Goal: Communication & Community: Participate in discussion

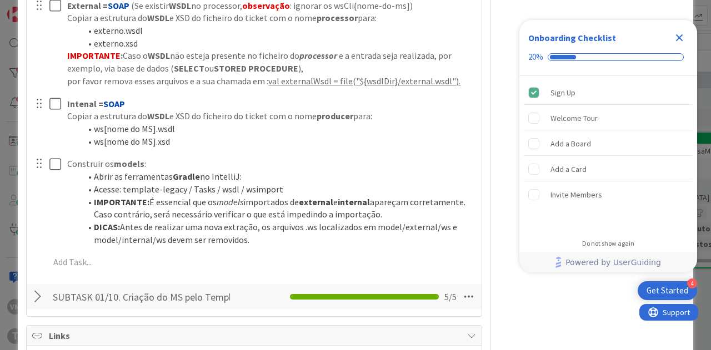
scroll to position [1837, 0]
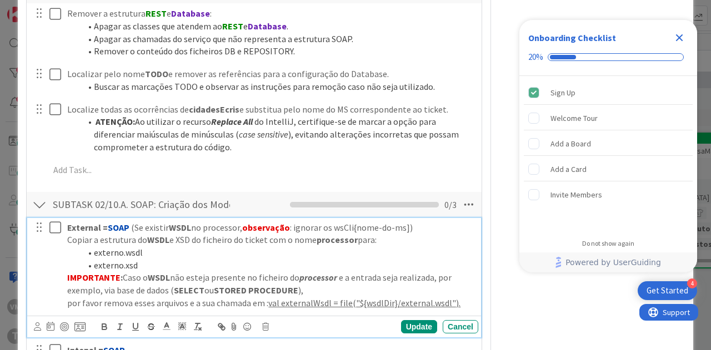
click at [53, 237] on button at bounding box center [55, 228] width 13 height 18
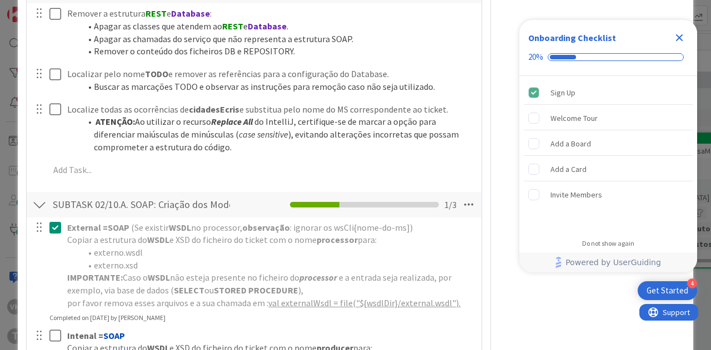
scroll to position [2003, 0]
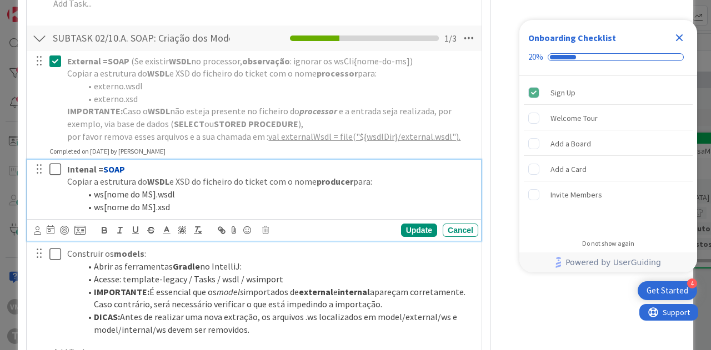
click at [58, 176] on icon at bounding box center [57, 169] width 17 height 13
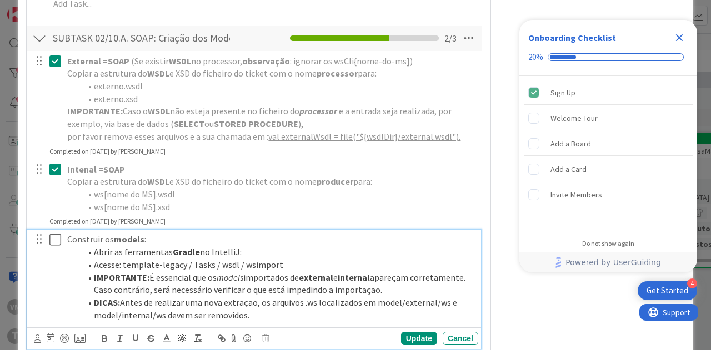
click at [59, 247] on icon at bounding box center [57, 239] width 17 height 13
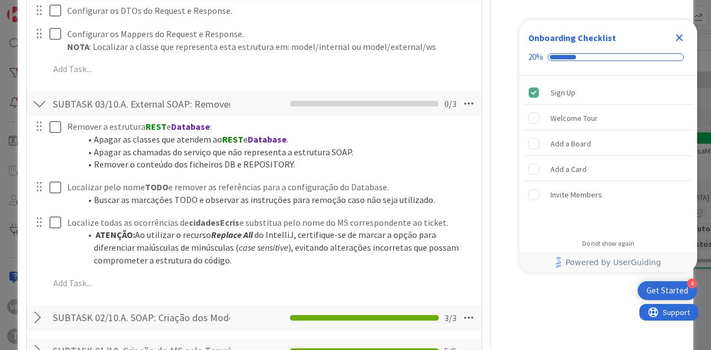
scroll to position [1722, 0]
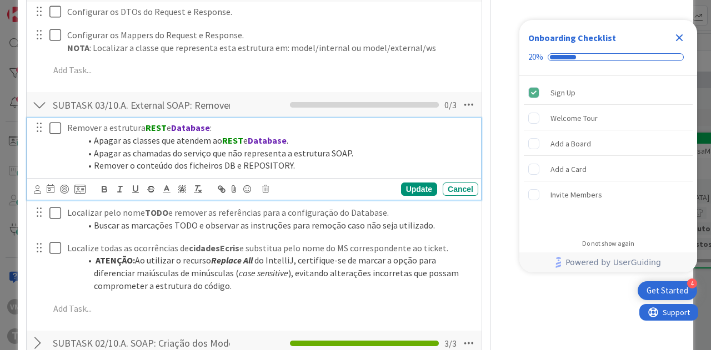
click at [54, 135] on icon at bounding box center [57, 128] width 17 height 13
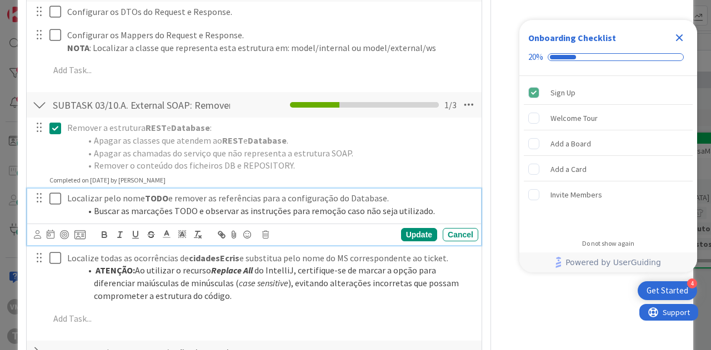
click at [53, 205] on icon at bounding box center [57, 198] width 17 height 13
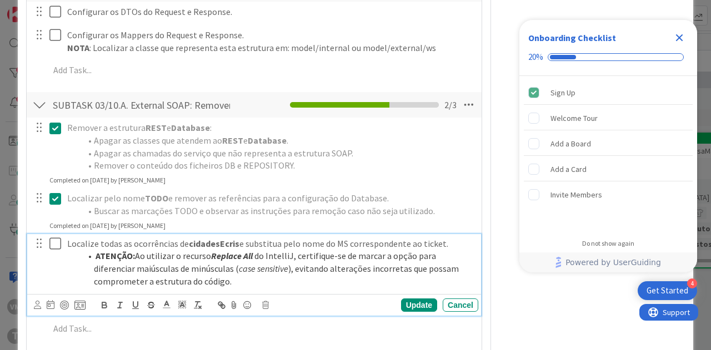
click at [54, 250] on icon at bounding box center [57, 243] width 17 height 13
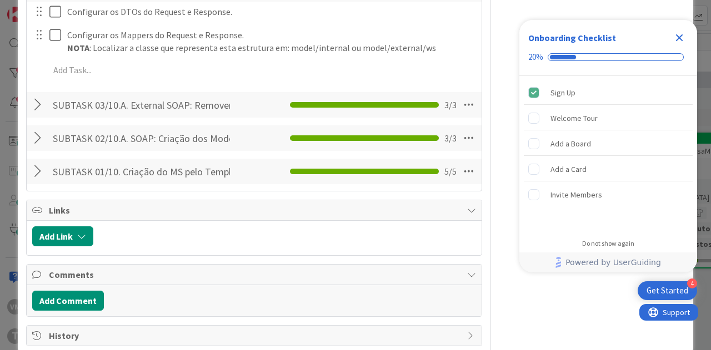
click at [38, 115] on div at bounding box center [39, 105] width 14 height 20
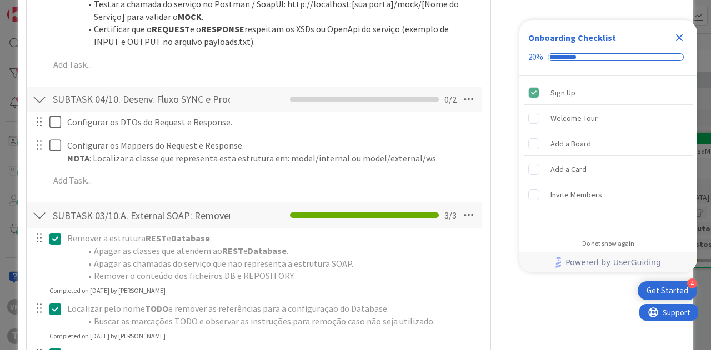
scroll to position [1611, 0]
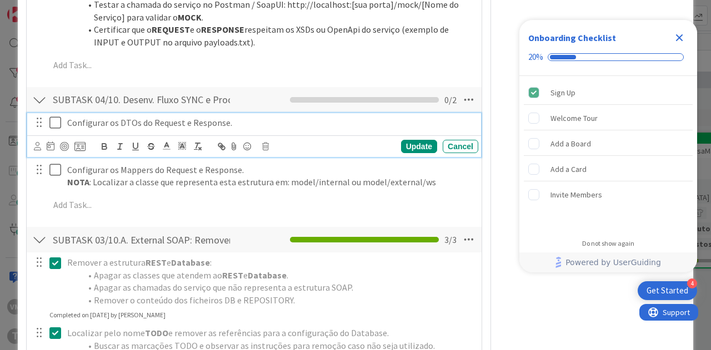
click at [53, 129] on icon at bounding box center [57, 122] width 17 height 13
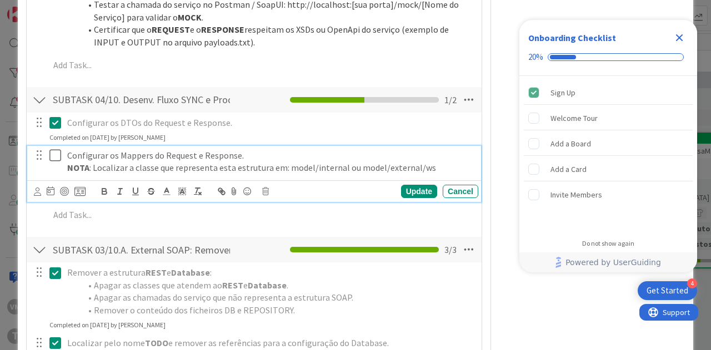
click at [62, 162] on icon at bounding box center [57, 155] width 17 height 13
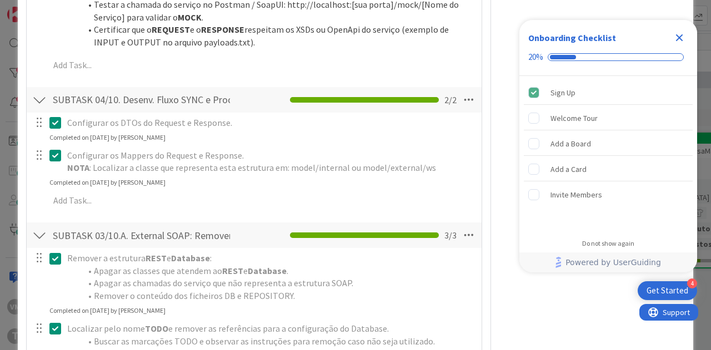
type textarea "x"
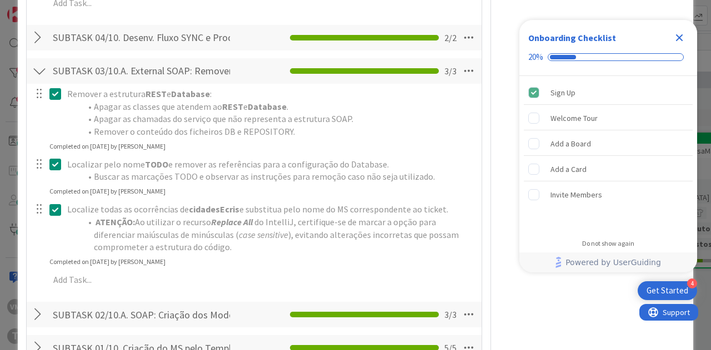
scroll to position [1669, 0]
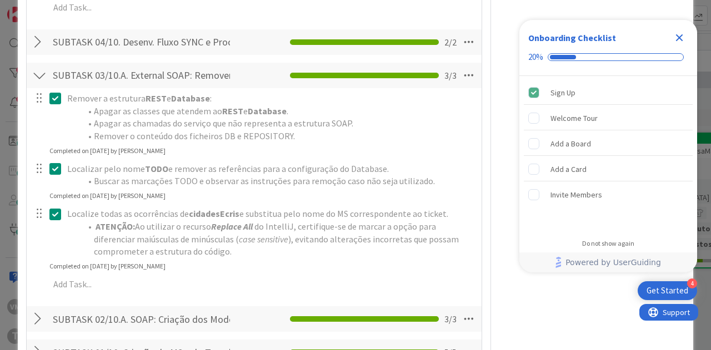
click at [39, 86] on div at bounding box center [39, 76] width 14 height 20
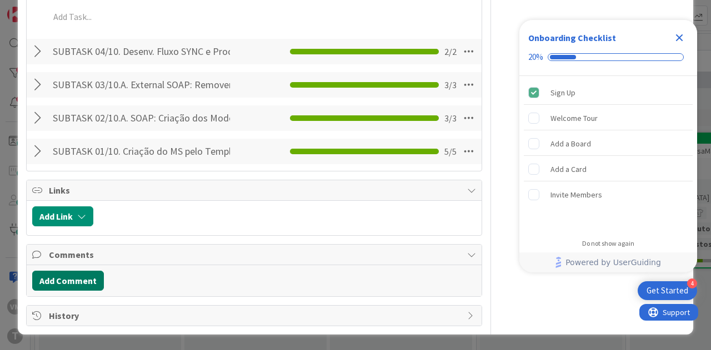
click at [72, 291] on button "Add Comment" at bounding box center [68, 281] width 72 height 20
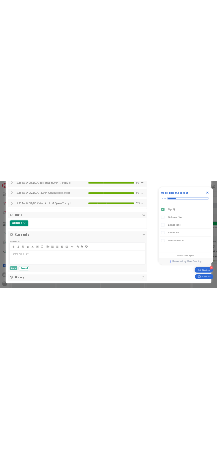
scroll to position [1760, 0]
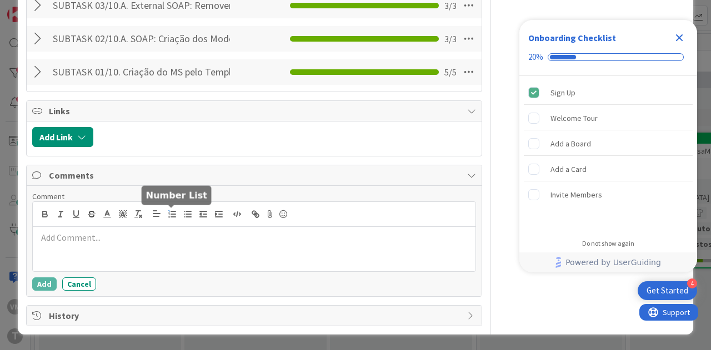
click at [171, 217] on line "button" at bounding box center [173, 217] width 4 height 0
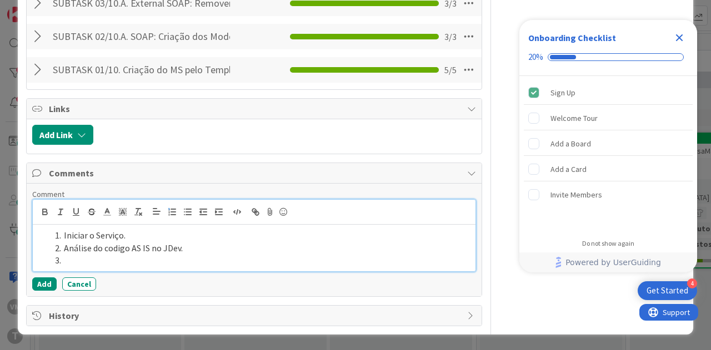
click at [113, 265] on li at bounding box center [261, 260] width 420 height 13
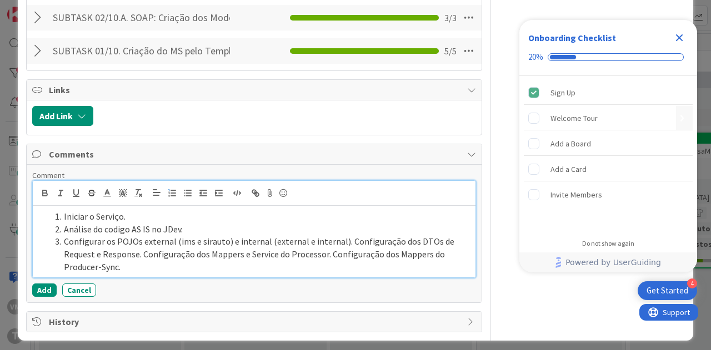
click at [339, 263] on li "Configurar os POJOs external (ims e sirauto) e internal (external e internal). …" at bounding box center [261, 254] width 420 height 38
click at [239, 273] on li "Configuração dos DTOs de Request e Response. Configuração dos Mappers e Service…" at bounding box center [261, 260] width 420 height 25
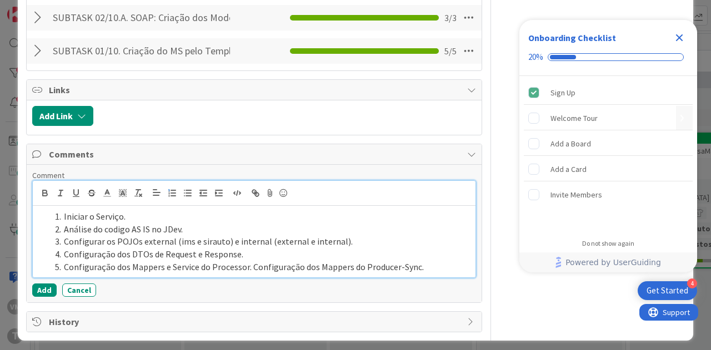
click at [247, 274] on li "Configuração dos Mappers e Service do Processor. Configuração dos Mappers do Pr…" at bounding box center [261, 267] width 420 height 13
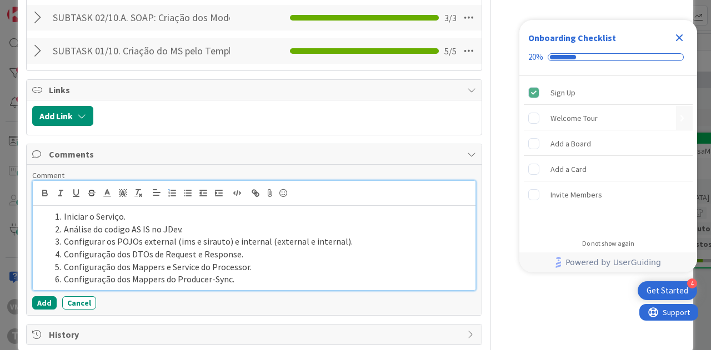
click at [248, 286] on li "Configuração dos Mappers do Producer-Sync." at bounding box center [261, 279] width 420 height 13
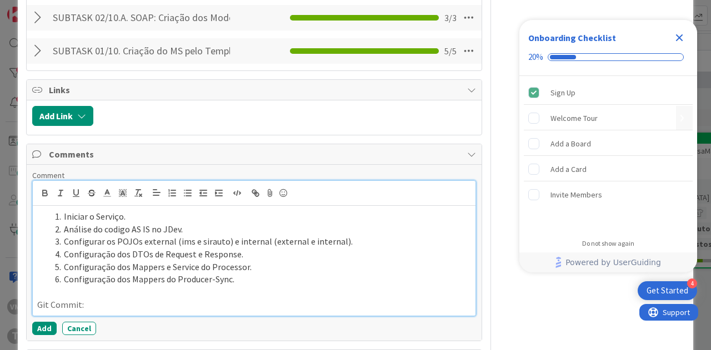
click at [154, 311] on p "Git Commit:" at bounding box center [254, 305] width 434 height 13
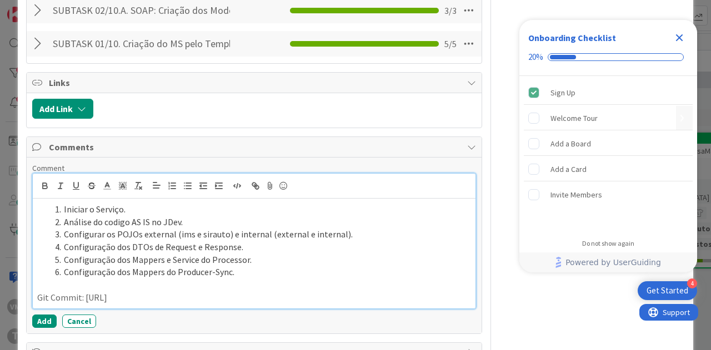
scroll to position [1823, 0]
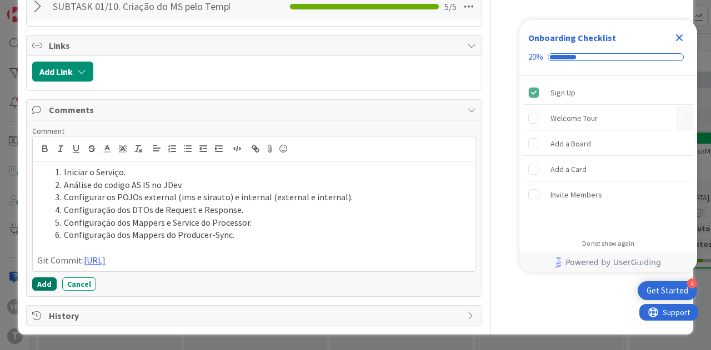
click at [40, 291] on button "Add" at bounding box center [44, 284] width 24 height 13
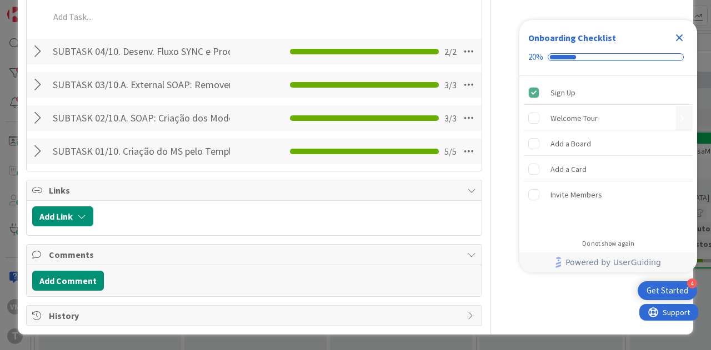
type textarea "x"
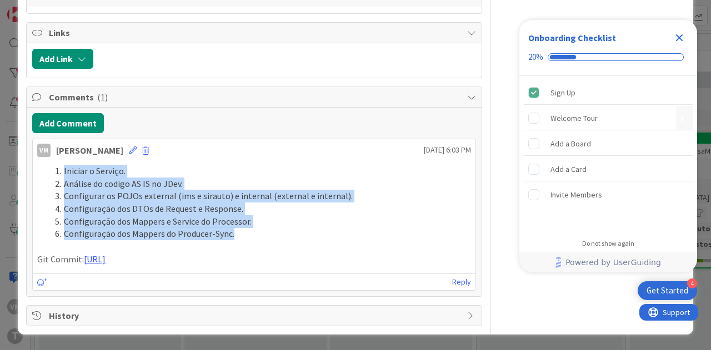
drag, startPoint x: 239, startPoint y: 252, endPoint x: 33, endPoint y: 187, distance: 216.5
click at [33, 187] on div "Iniciar o Serviço. Análise do codigo AS IS no JDev. Configurar os POJOs externa…" at bounding box center [254, 215] width 442 height 110
copy ol "Iniciar o Serviço. Análise do codigo AS IS no JDev. Configurar os POJOs externa…"
